Goal: Task Accomplishment & Management: Manage account settings

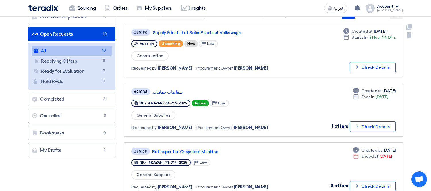
scroll to position [64, 0]
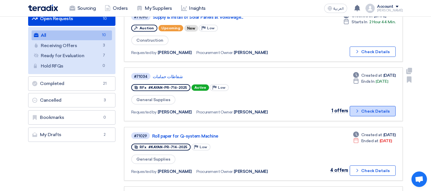
click at [376, 106] on button "Check details Check Details" at bounding box center [372, 111] width 46 height 10
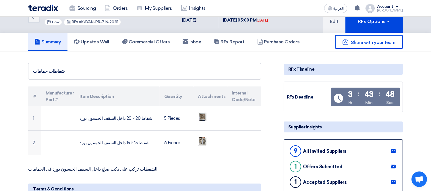
scroll to position [0, 0]
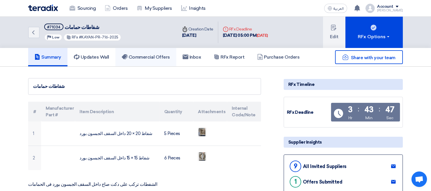
click at [147, 55] on h5 "Commercial Offers" at bounding box center [146, 57] width 48 height 6
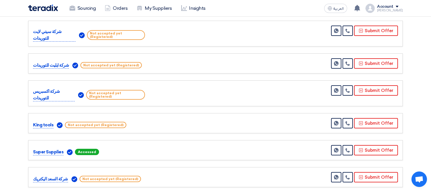
scroll to position [161, 0]
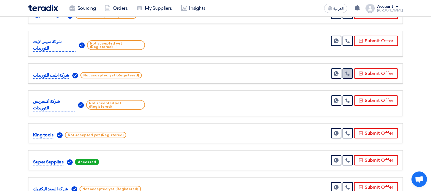
click at [346, 68] on link at bounding box center [347, 73] width 10 height 10
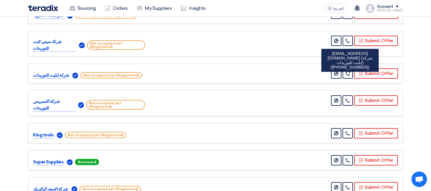
scroll to position [159, 0]
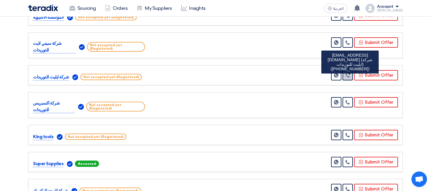
click at [349, 70] on link at bounding box center [347, 75] width 10 height 10
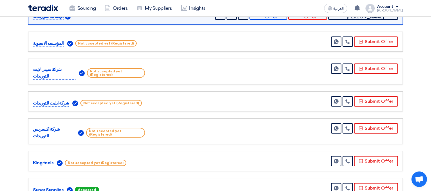
scroll to position [135, 0]
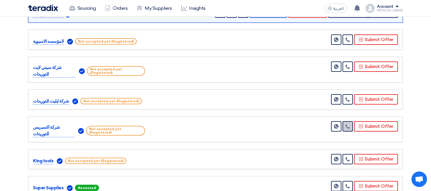
click at [347, 121] on link at bounding box center [347, 126] width 10 height 10
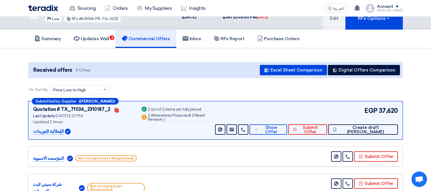
scroll to position [0, 0]
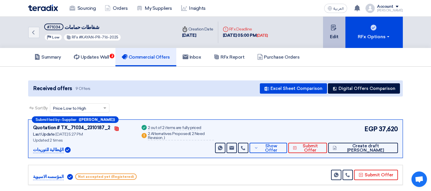
click at [332, 25] on icon at bounding box center [334, 28] width 6 height 6
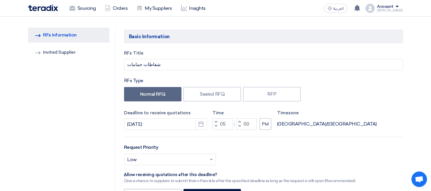
scroll to position [64, 0]
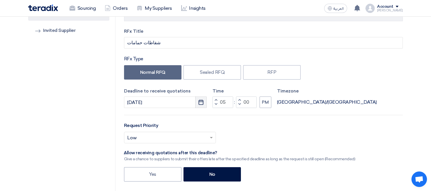
click at [199, 101] on icon "Pick a date" at bounding box center [201, 102] width 6 height 6
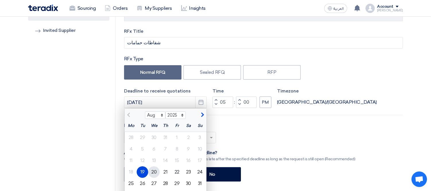
click at [154, 170] on div "20" at bounding box center [153, 171] width 11 height 11
type input "[DATE]"
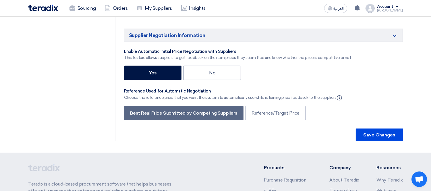
scroll to position [1157, 0]
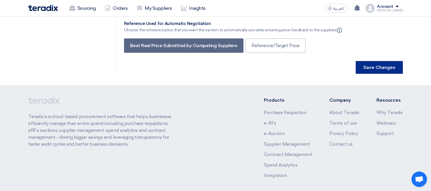
click at [388, 61] on button "Save Changes" at bounding box center [378, 67] width 47 height 13
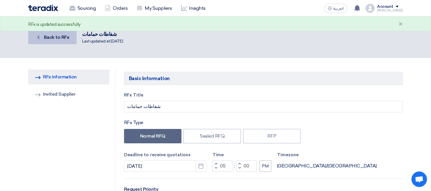
click at [49, 37] on span "Back to RFx" at bounding box center [57, 36] width 26 height 5
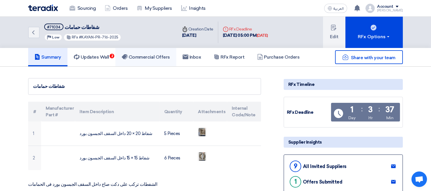
click at [142, 54] on h5 "Commercial Offers" at bounding box center [146, 57] width 48 height 6
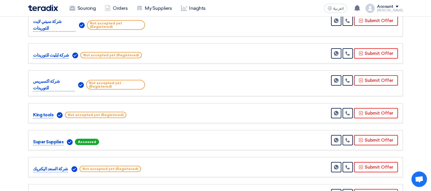
scroll to position [196, 0]
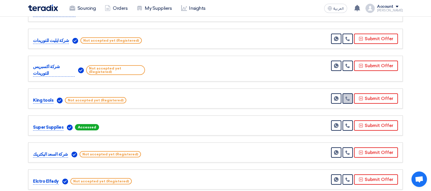
click at [349, 96] on use at bounding box center [347, 98] width 4 height 4
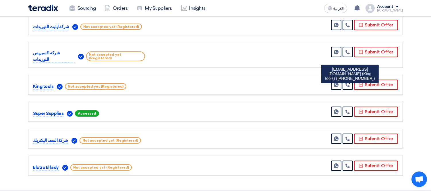
scroll to position [210, 0]
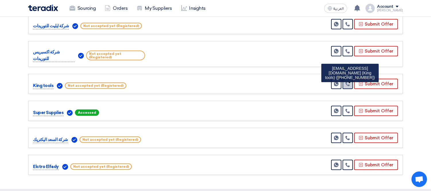
click at [350, 81] on icon at bounding box center [347, 83] width 5 height 5
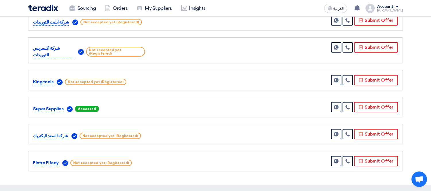
scroll to position [226, 0]
